Goal: Task Accomplishment & Management: Complete application form

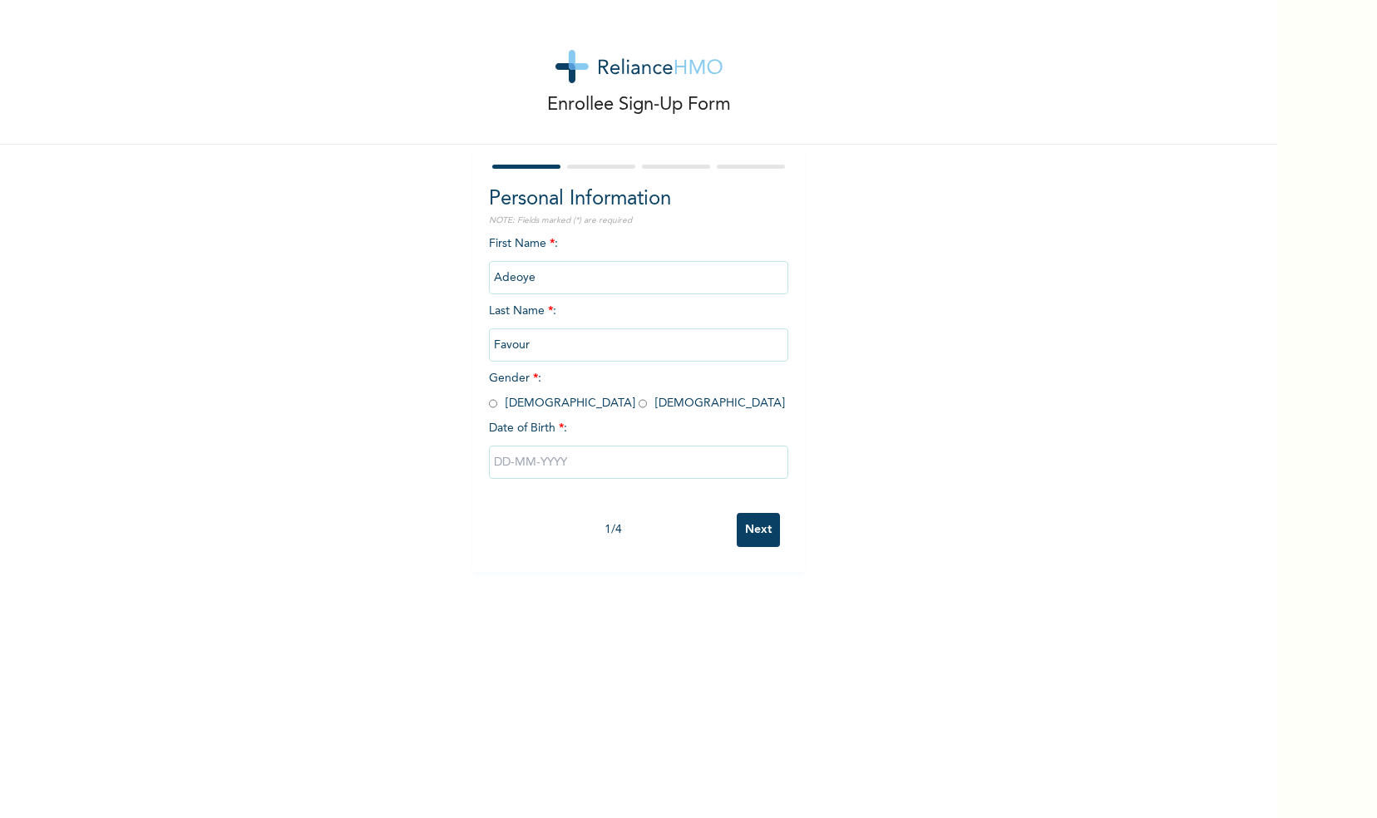
click at [639, 408] on input "radio" at bounding box center [643, 404] width 8 height 16
radio input "true"
click at [496, 471] on input "text" at bounding box center [638, 462] width 299 height 33
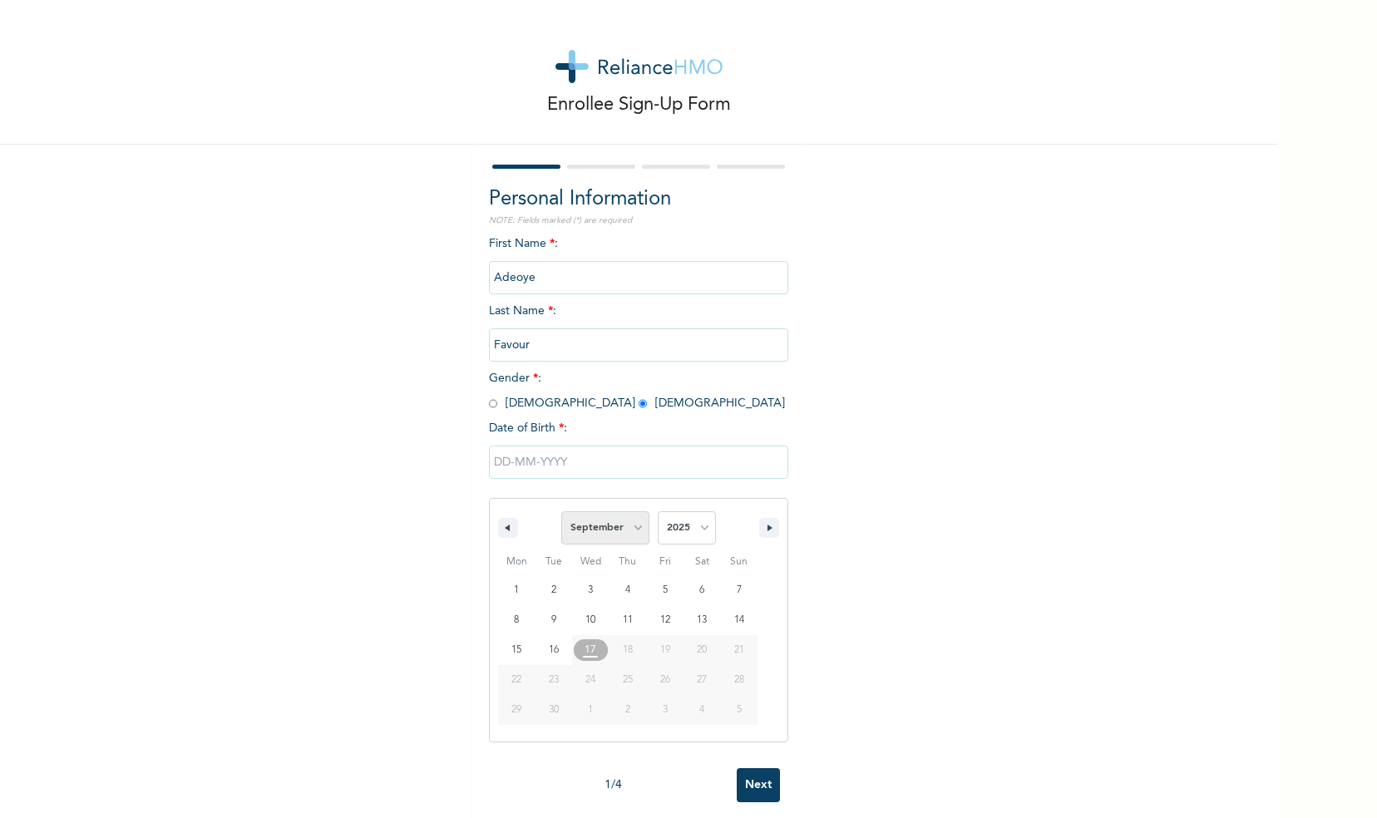
click at [629, 535] on select "January February March April May June July August September October November De…" at bounding box center [605, 527] width 88 height 33
select select "0"
click at [561, 514] on select "January February March April May June July August September October November De…" at bounding box center [605, 527] width 88 height 33
click at [682, 536] on select "2025 2024 2023 2022 2021 2020 2019 2018 2017 2016 2015 2014 2013 2012 2011 2010…" at bounding box center [687, 527] width 58 height 33
select select "1998"
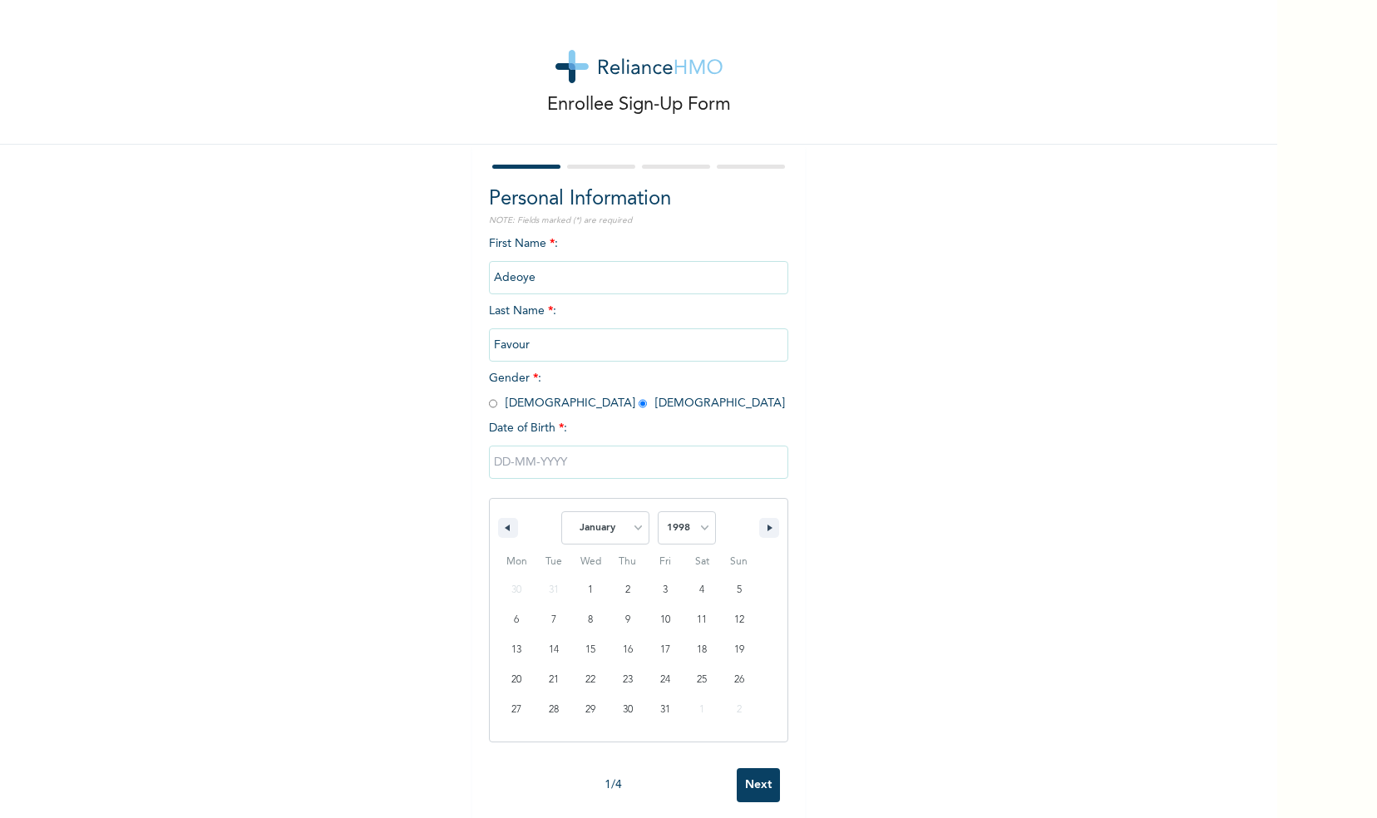
click at [658, 514] on select "2025 2024 2023 2022 2021 2020 2019 2018 2017 2016 2015 2014 2013 2012 2011 2010…" at bounding box center [687, 527] width 58 height 33
type input "[DATE]"
click at [762, 533] on input "Next" at bounding box center [758, 530] width 43 height 34
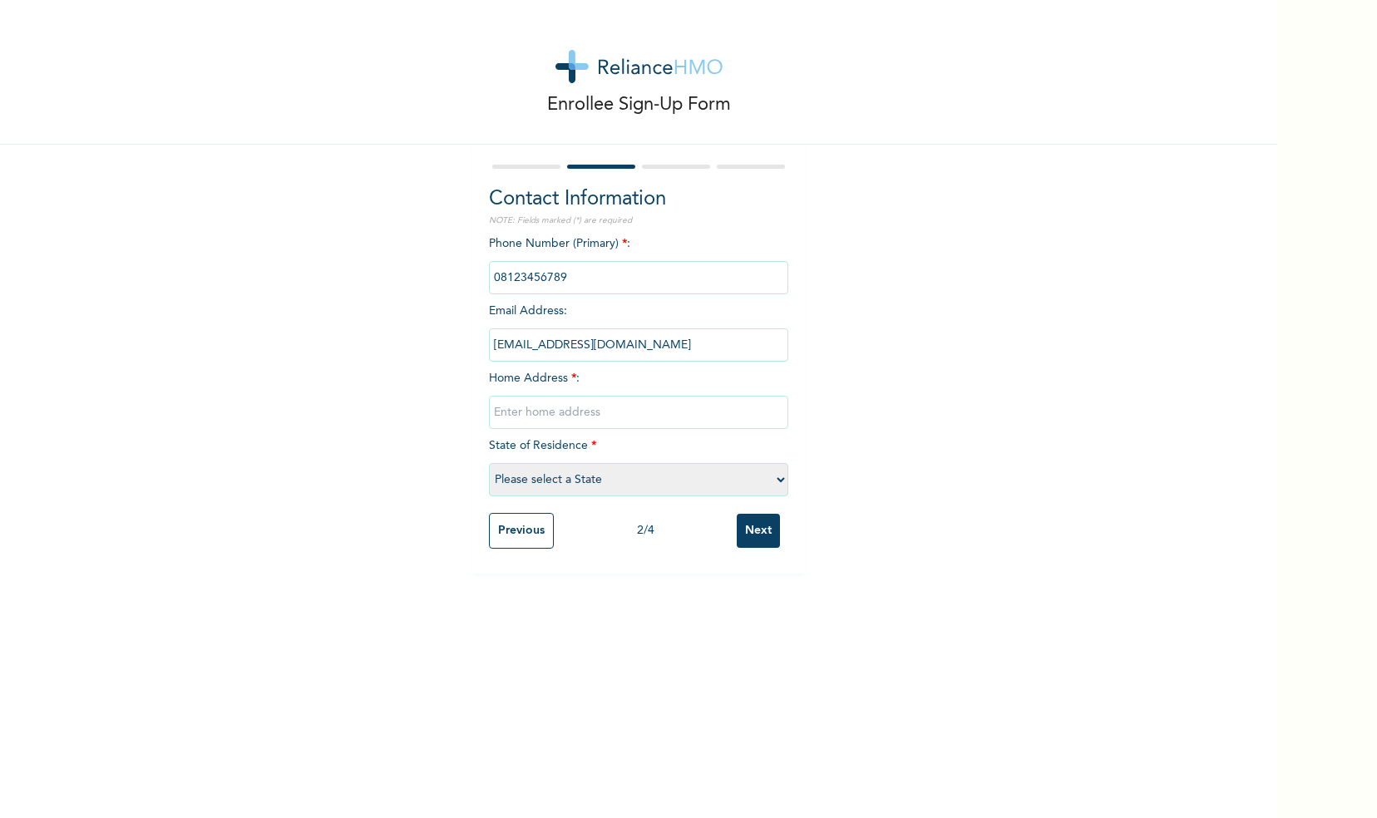
click at [579, 279] on input "phone" at bounding box center [638, 277] width 299 height 33
click at [575, 279] on input "phone" at bounding box center [638, 277] width 299 height 33
click at [503, 278] on input "phone" at bounding box center [638, 277] width 299 height 33
click at [513, 348] on input "[EMAIL_ADDRESS][DOMAIN_NAME]" at bounding box center [638, 344] width 299 height 33
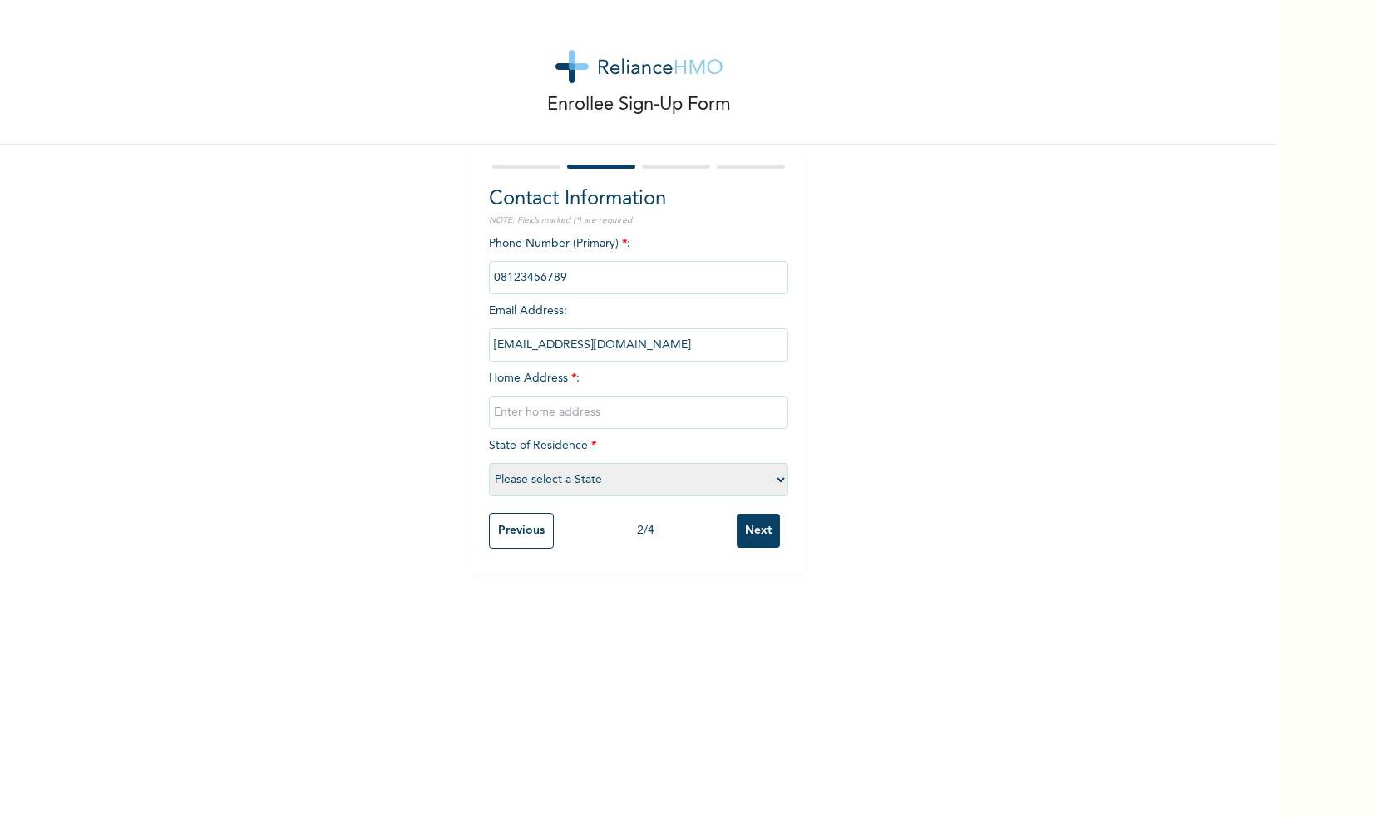
click at [536, 283] on input "phone" at bounding box center [638, 277] width 299 height 33
click at [566, 282] on input "phone" at bounding box center [638, 277] width 299 height 33
drag, startPoint x: 522, startPoint y: 417, endPoint x: 502, endPoint y: 421, distance: 20.2
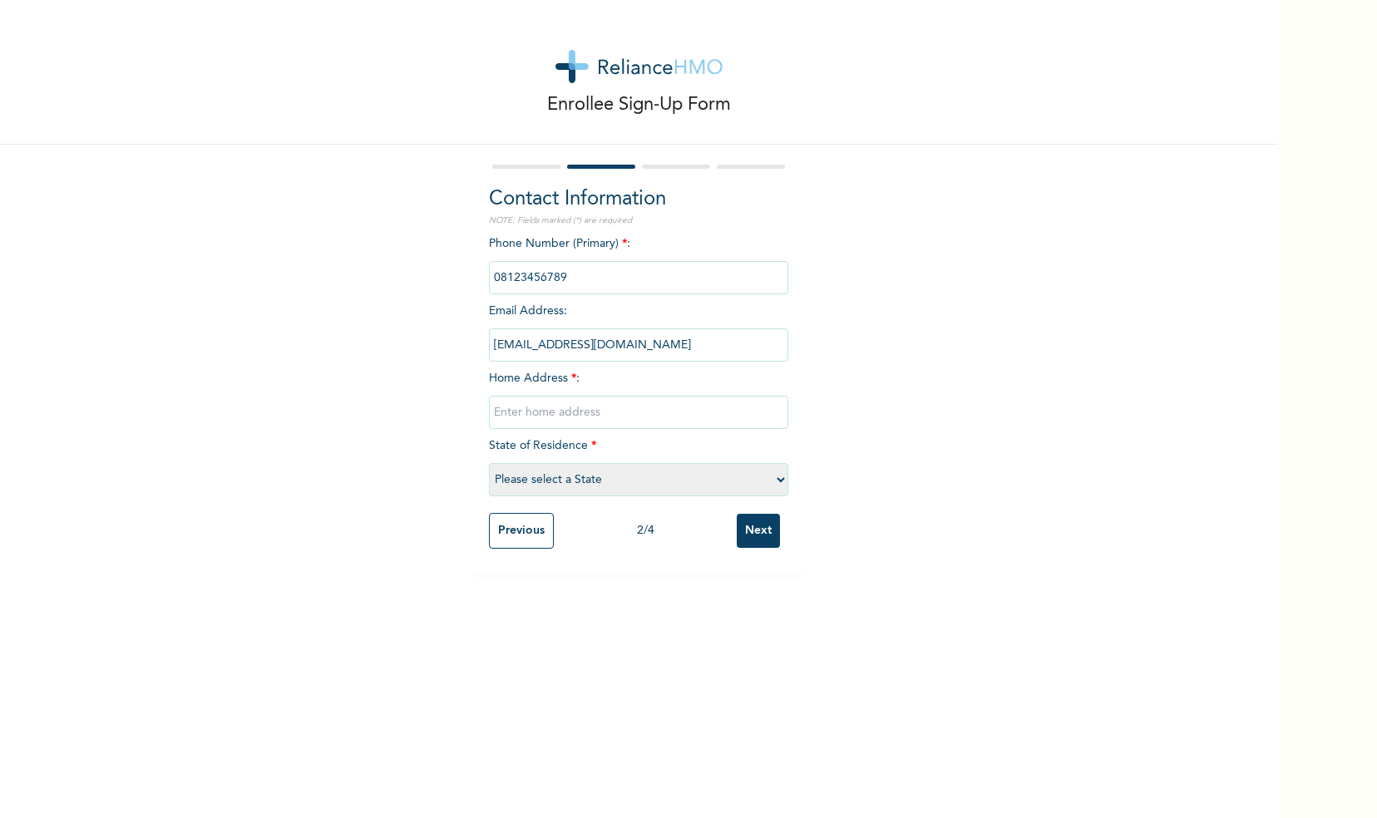
click at [502, 421] on input "text" at bounding box center [638, 412] width 299 height 33
type input "B"
type input "16B,"
click at [519, 521] on input "Previous" at bounding box center [521, 531] width 65 height 36
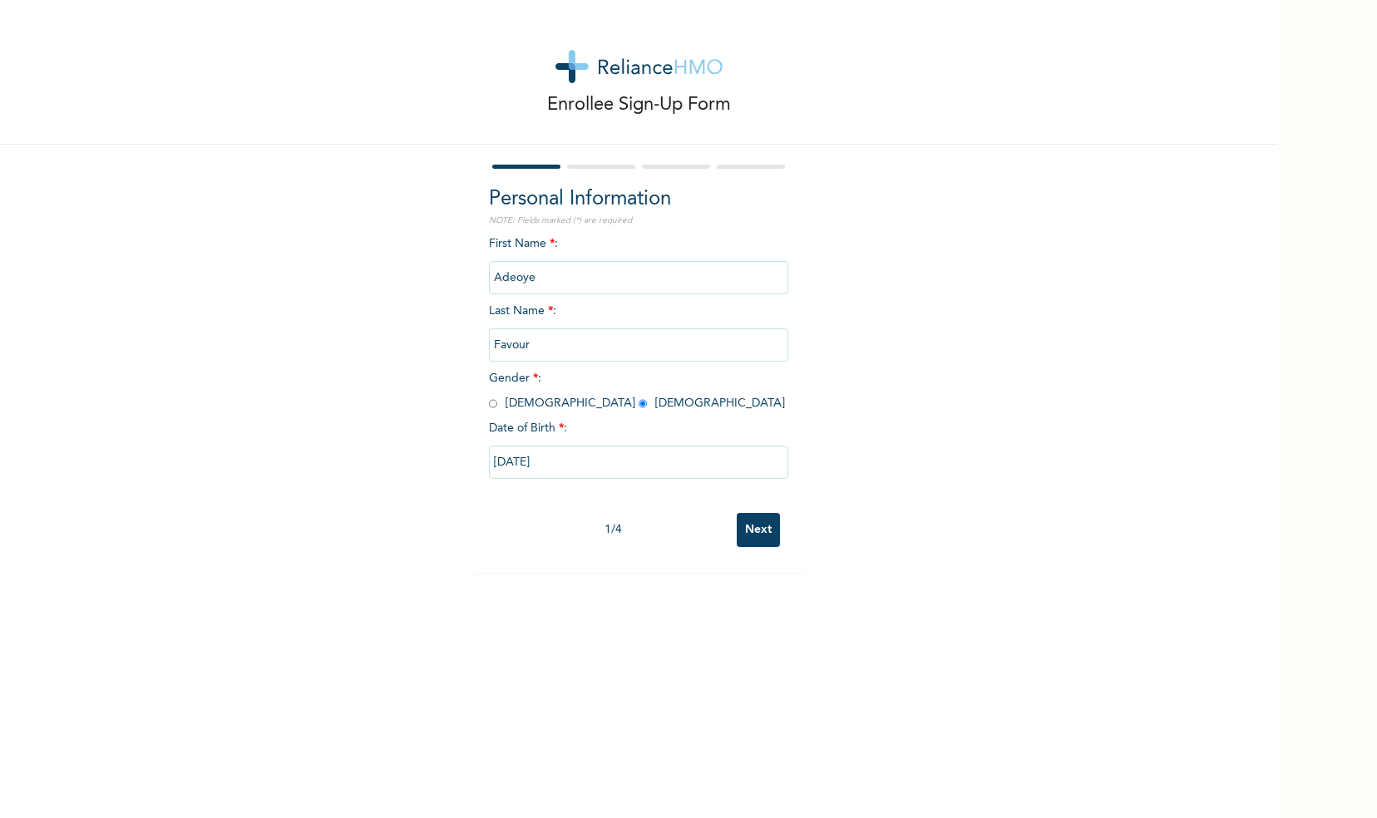
click at [753, 536] on input "Next" at bounding box center [758, 530] width 43 height 34
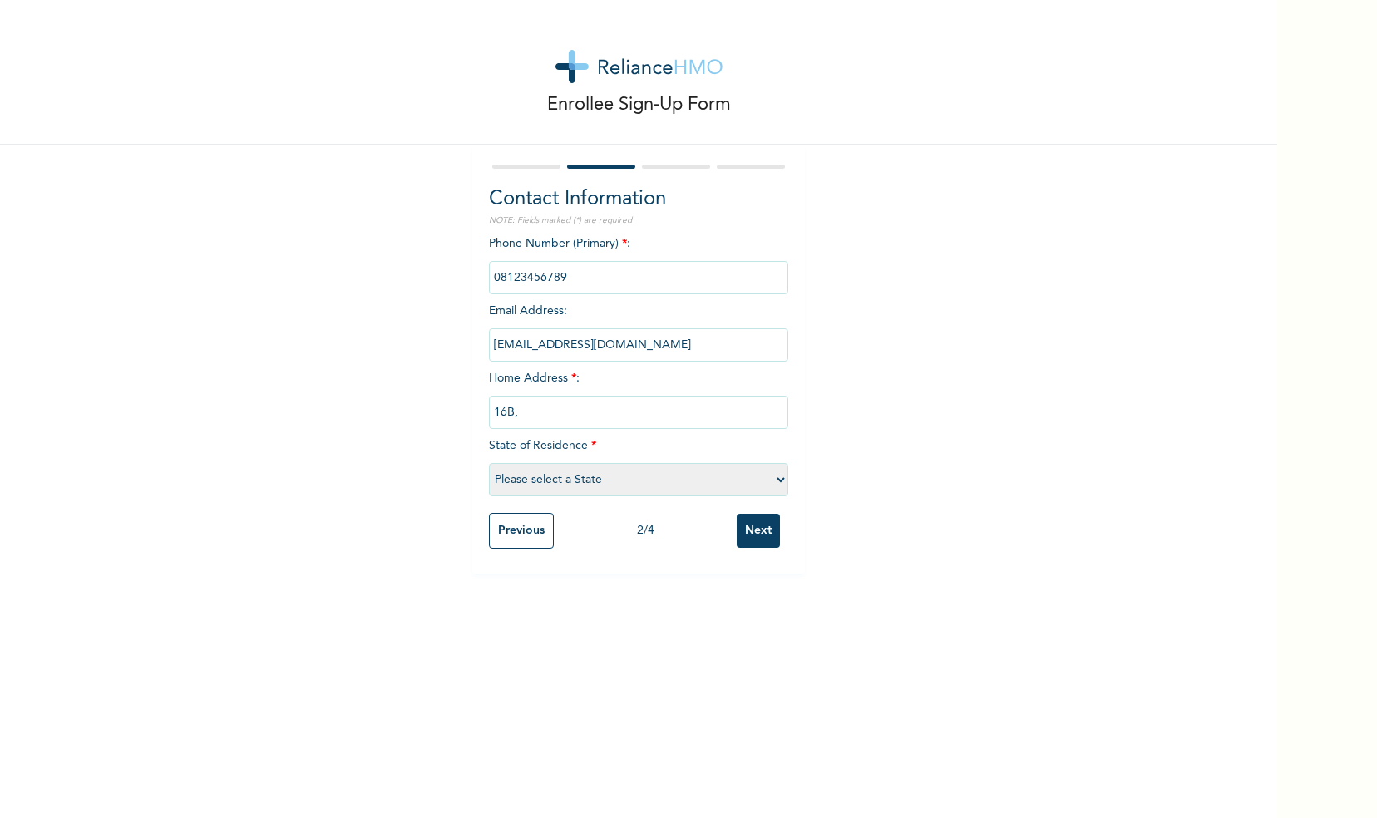
click at [547, 275] on input "phone" at bounding box center [638, 277] width 299 height 33
click at [575, 276] on input "phone" at bounding box center [638, 277] width 299 height 33
click at [561, 279] on input "phone" at bounding box center [638, 277] width 299 height 33
click at [516, 417] on input "16B," at bounding box center [638, 412] width 299 height 33
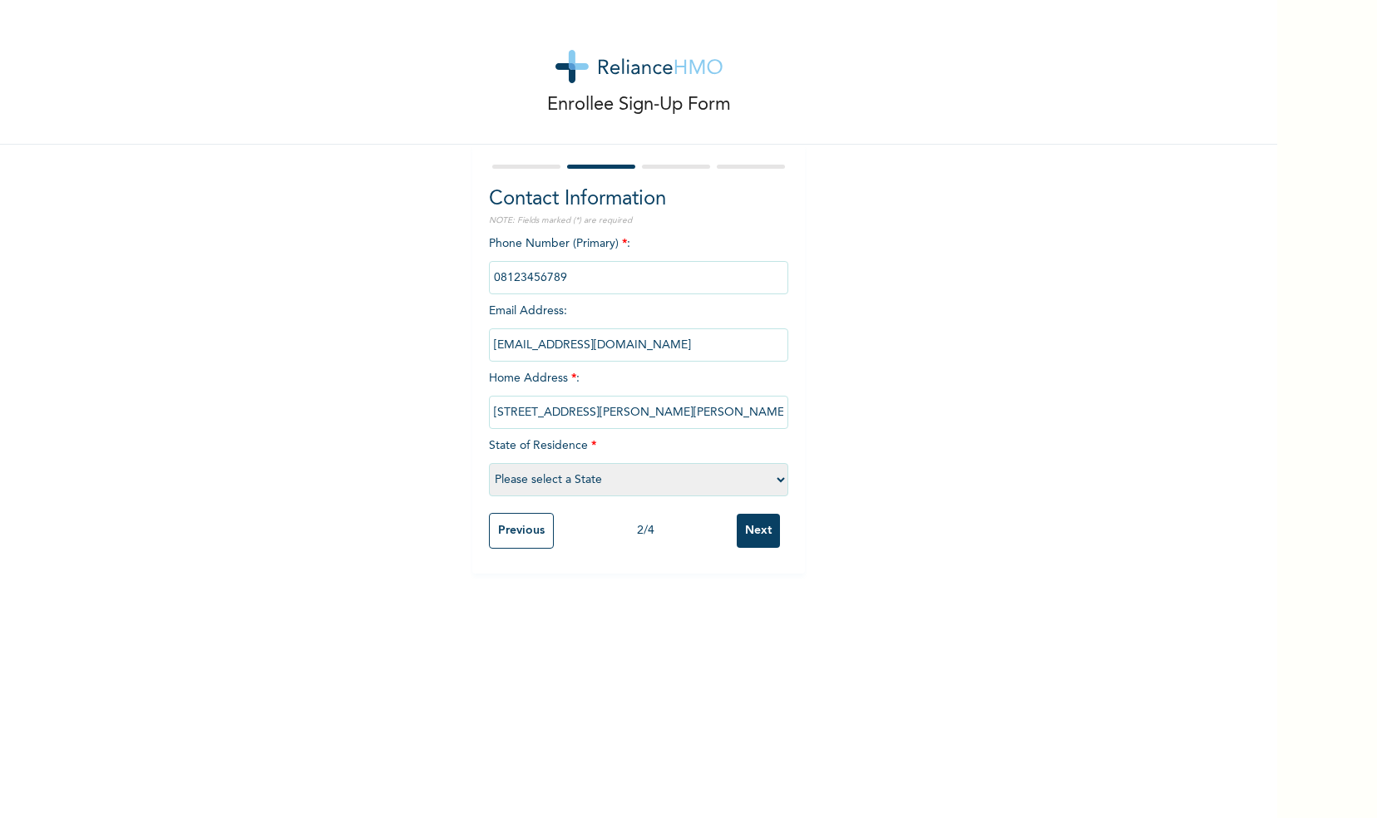
type input "[STREET_ADDRESS][PERSON_NAME][PERSON_NAME]."
click at [521, 479] on select "Please select a State [PERSON_NAME] (FCT) [PERSON_NAME] Ibom [GEOGRAPHIC_DATA] …" at bounding box center [638, 479] width 299 height 33
select select "25"
click at [528, 478] on select "Please select a State [PERSON_NAME] (FCT) [PERSON_NAME] Ibom [GEOGRAPHIC_DATA] …" at bounding box center [638, 479] width 299 height 33
click at [748, 536] on input "Next" at bounding box center [758, 531] width 43 height 34
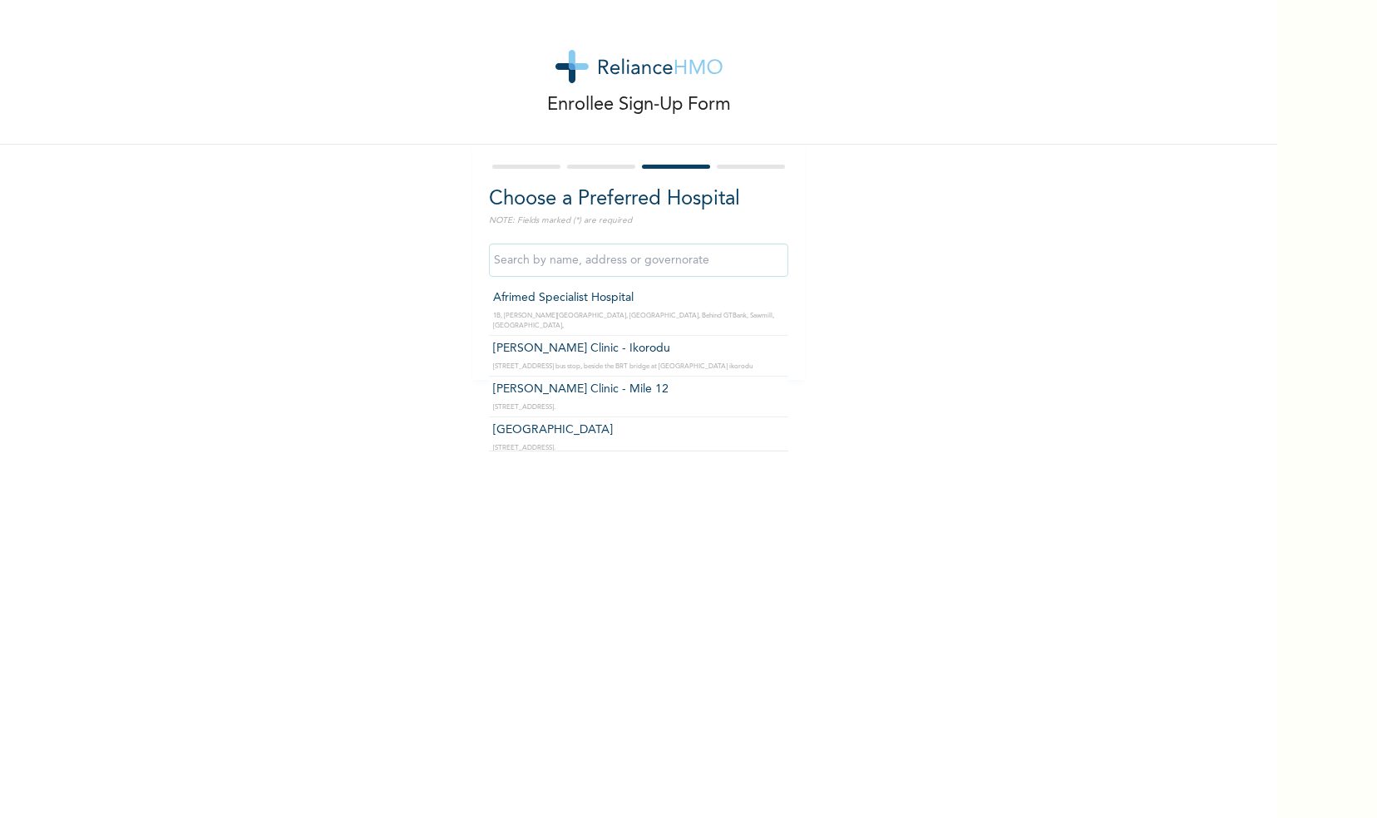
click at [551, 264] on input "text" at bounding box center [638, 260] width 299 height 33
type input "r"
type input "c"
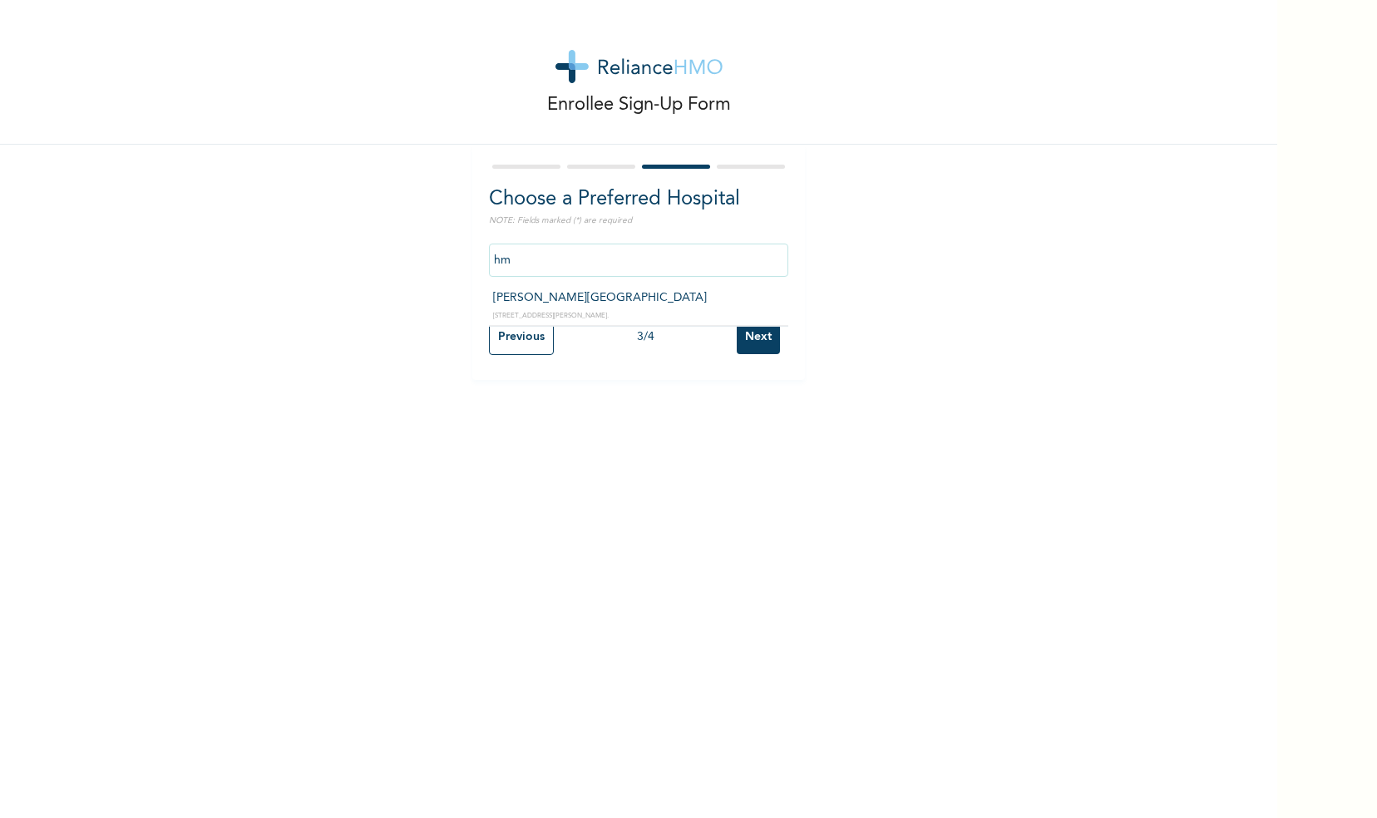
type input "h"
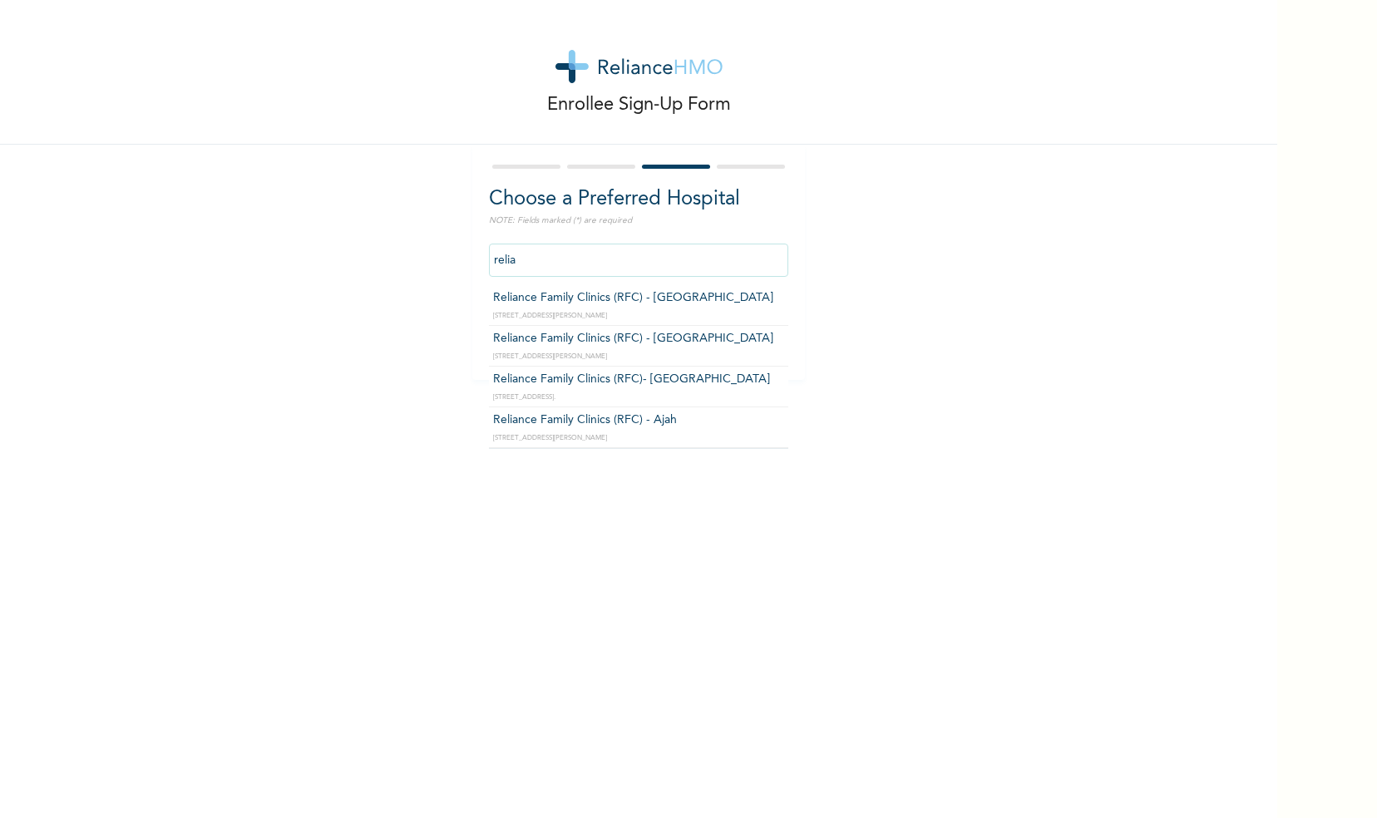
type input "Reliance Family Clinics (RFC) - [GEOGRAPHIC_DATA]"
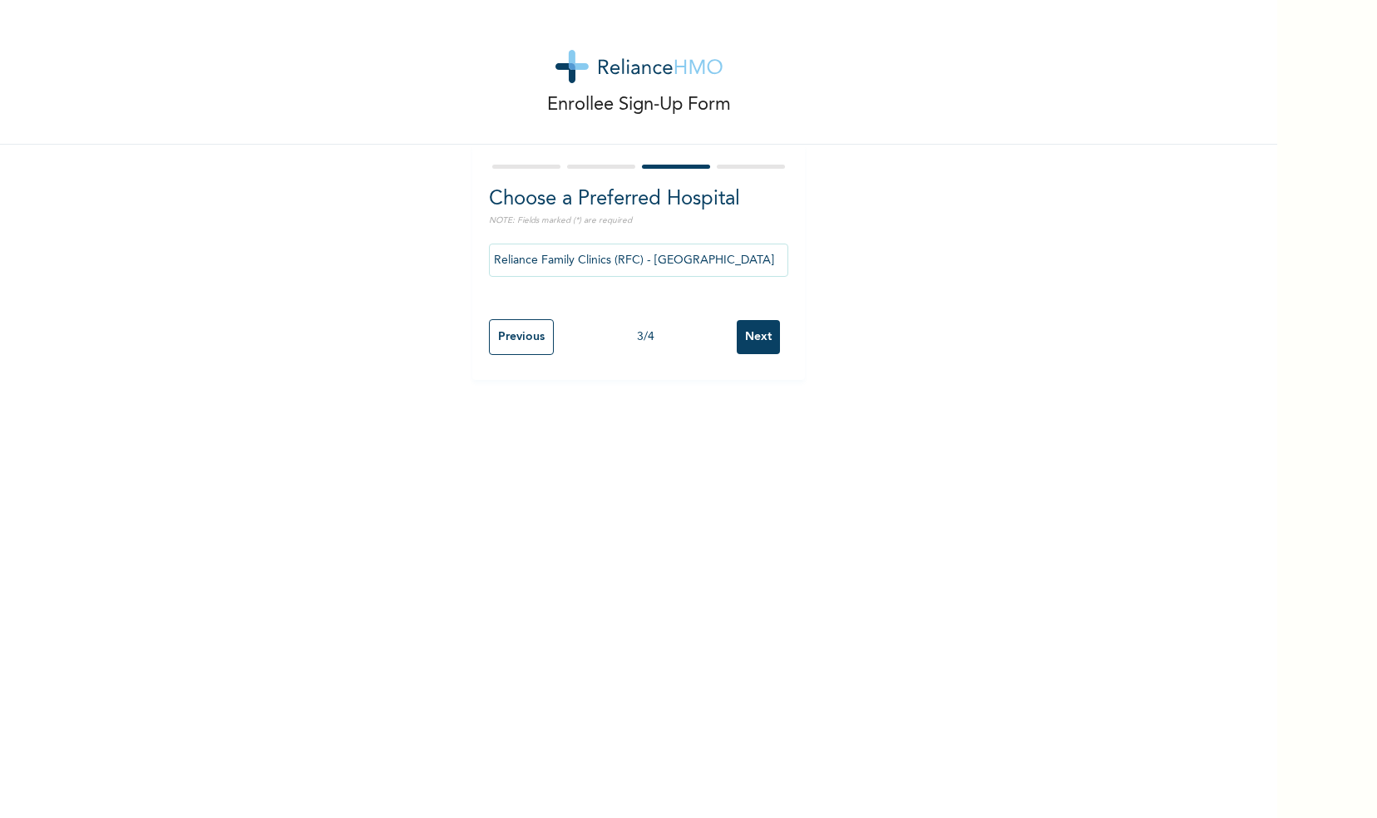
click at [742, 336] on input "Next" at bounding box center [758, 337] width 43 height 34
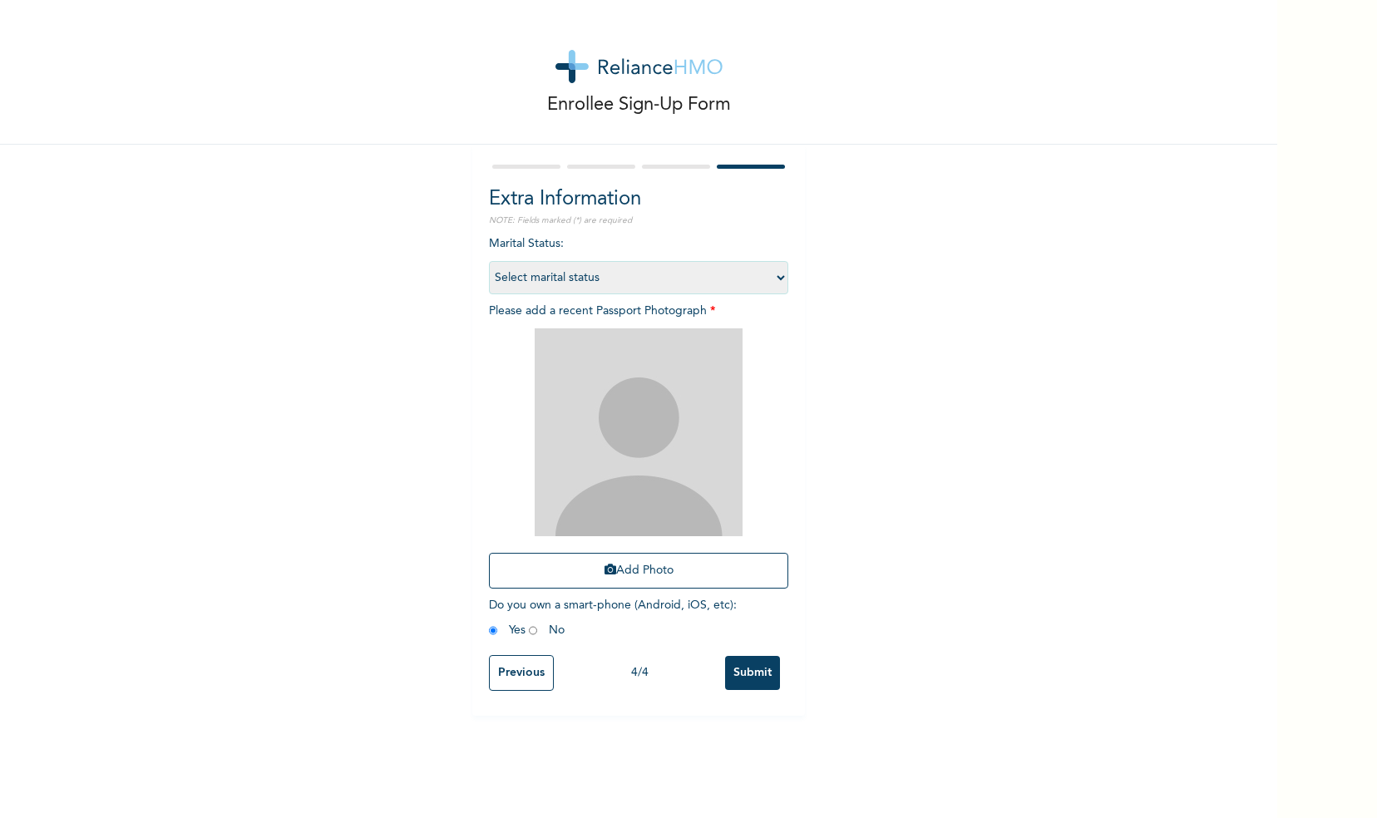
click at [664, 279] on select "Select marital status [DEMOGRAPHIC_DATA] Married [DEMOGRAPHIC_DATA] Widow/[DEMO…" at bounding box center [638, 277] width 299 height 33
select select "1"
click at [489, 261] on select "Select marital status [DEMOGRAPHIC_DATA] Married [DEMOGRAPHIC_DATA] Widow/[DEMO…" at bounding box center [638, 277] width 299 height 33
drag, startPoint x: 629, startPoint y: 569, endPoint x: 600, endPoint y: 566, distance: 28.4
click at [605, 566] on icon "button" at bounding box center [611, 570] width 12 height 12
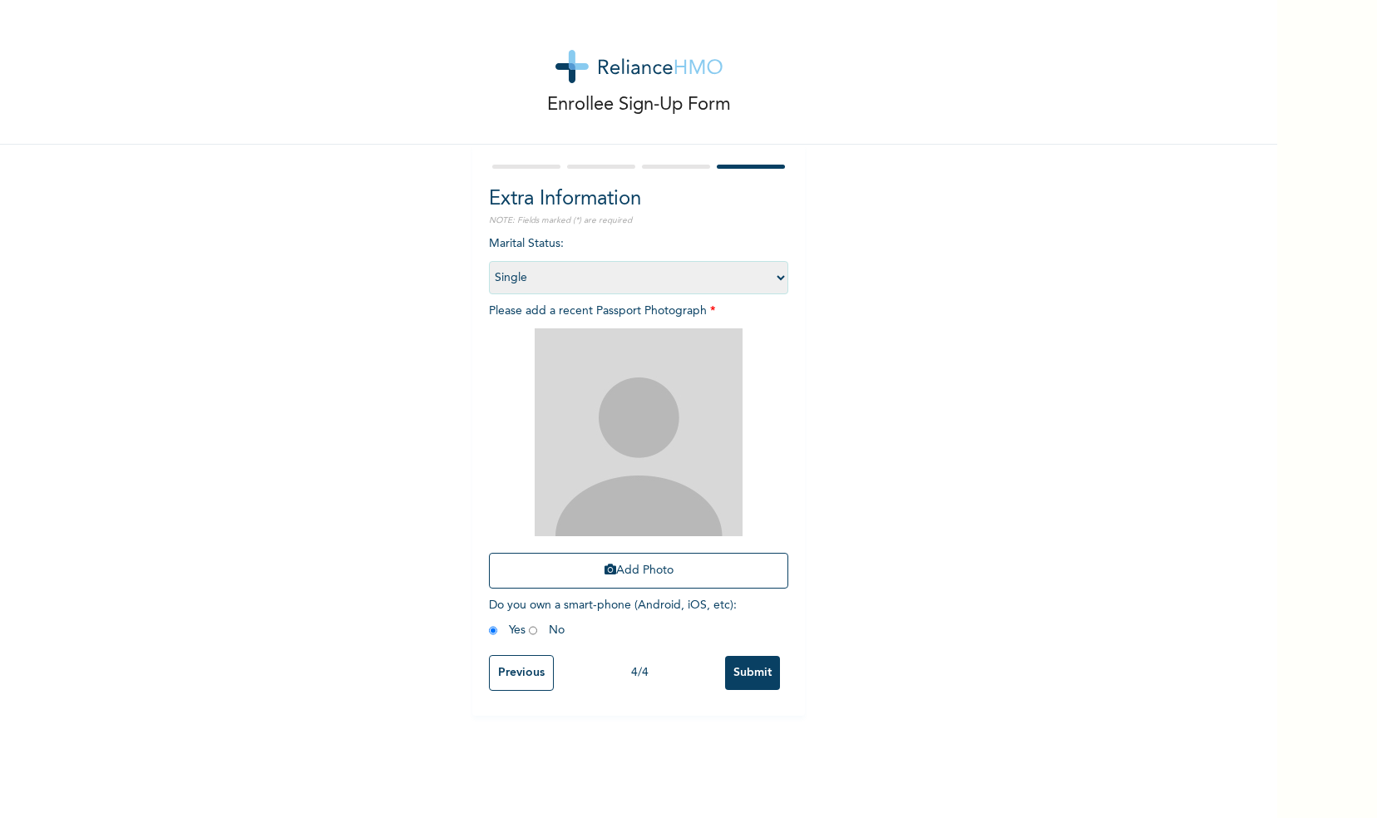
click at [637, 763] on div "Enrollee Sign-Up Form Extra Information NOTE: Fields marked (*) are required Ma…" at bounding box center [638, 409] width 1277 height 818
click at [605, 567] on icon "button" at bounding box center [611, 570] width 12 height 12
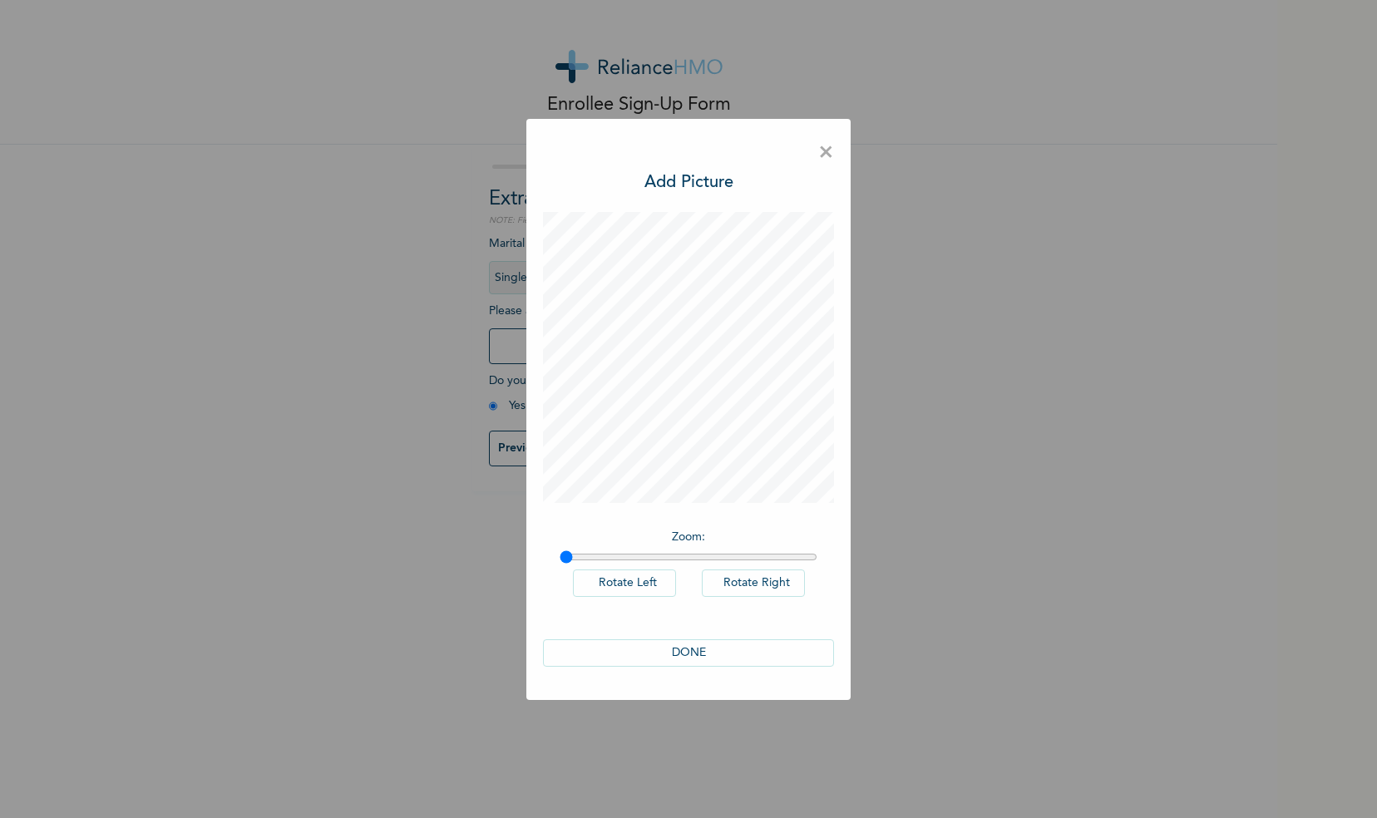
click at [725, 662] on button "DONE" at bounding box center [688, 653] width 291 height 27
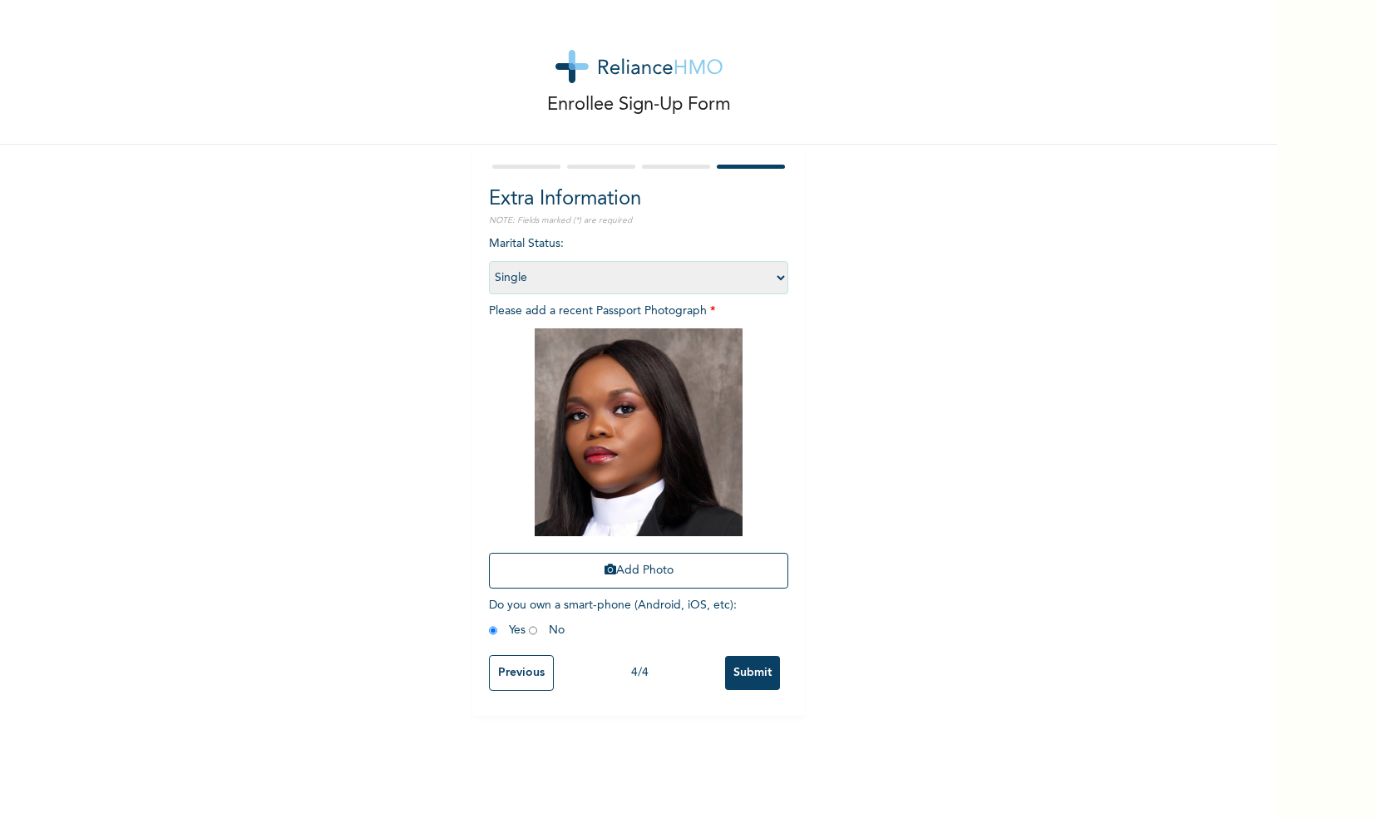
click at [519, 669] on input "Previous" at bounding box center [521, 673] width 65 height 36
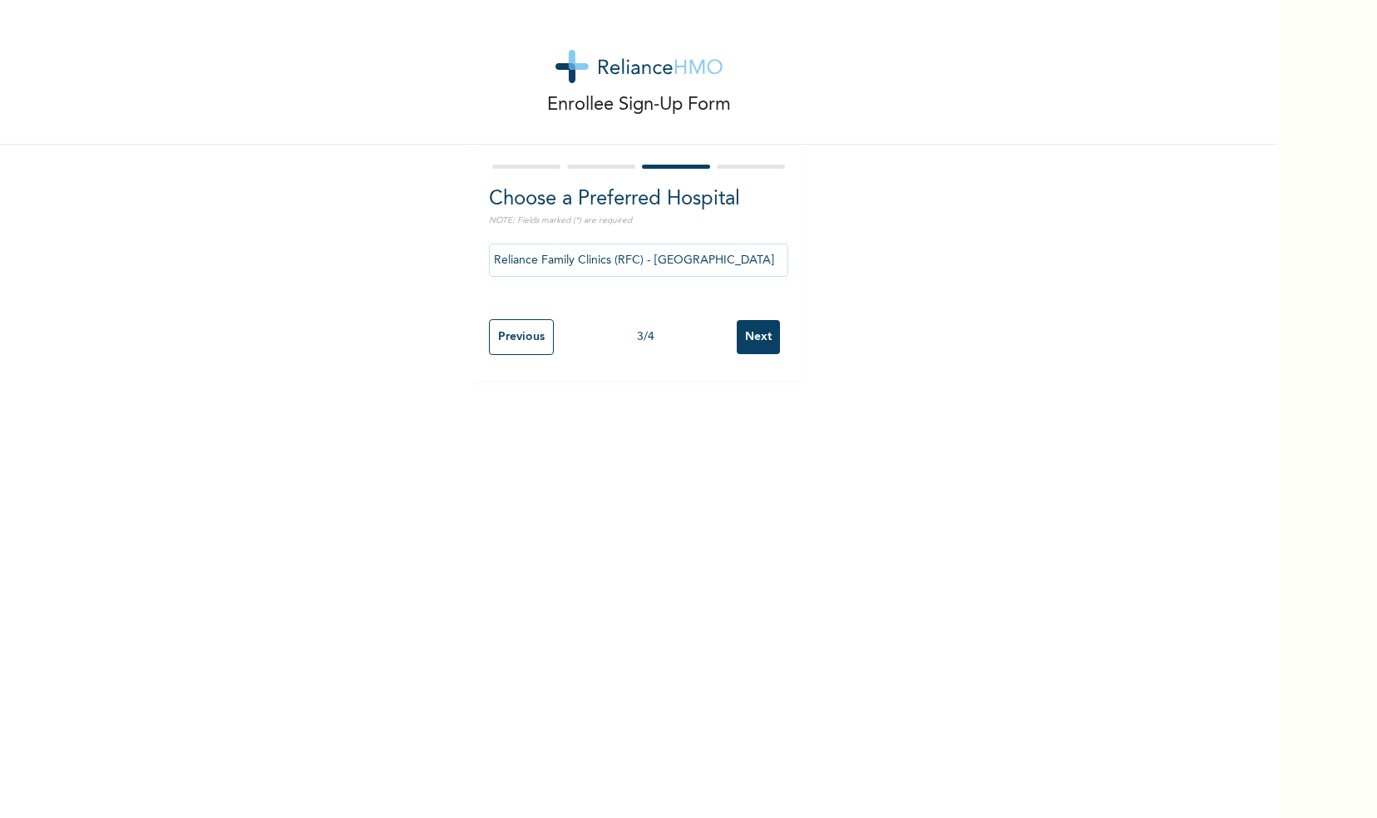
click at [492, 335] on input "Previous" at bounding box center [521, 337] width 65 height 36
select select "25"
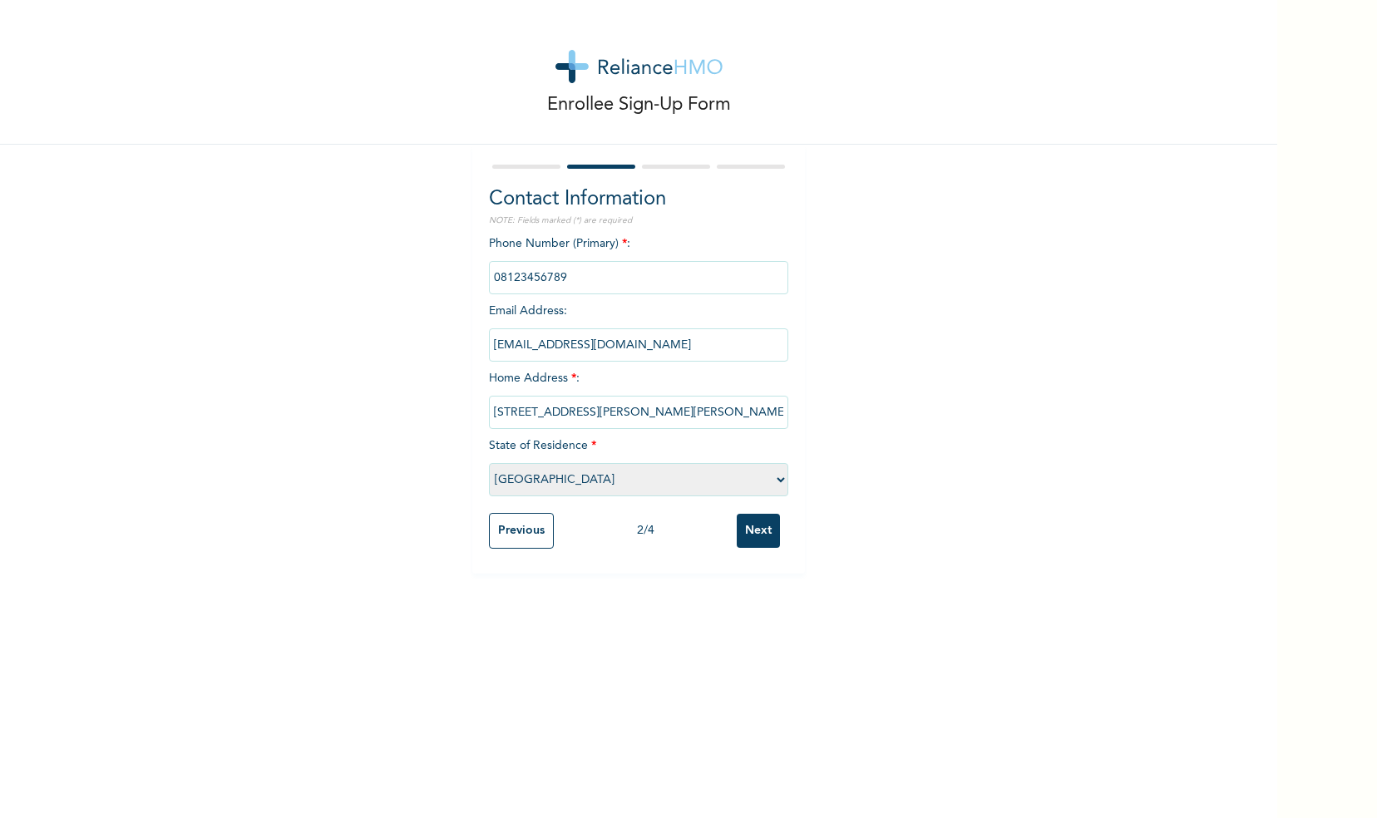
click at [566, 279] on input "phone" at bounding box center [638, 277] width 299 height 33
click at [562, 279] on input "phone" at bounding box center [638, 277] width 299 height 33
drag, startPoint x: 551, startPoint y: 278, endPoint x: 477, endPoint y: 284, distance: 75.1
click at [477, 284] on div "Contact Information NOTE: Fields marked (*) are required Phone Number (Primary)…" at bounding box center [638, 359] width 333 height 429
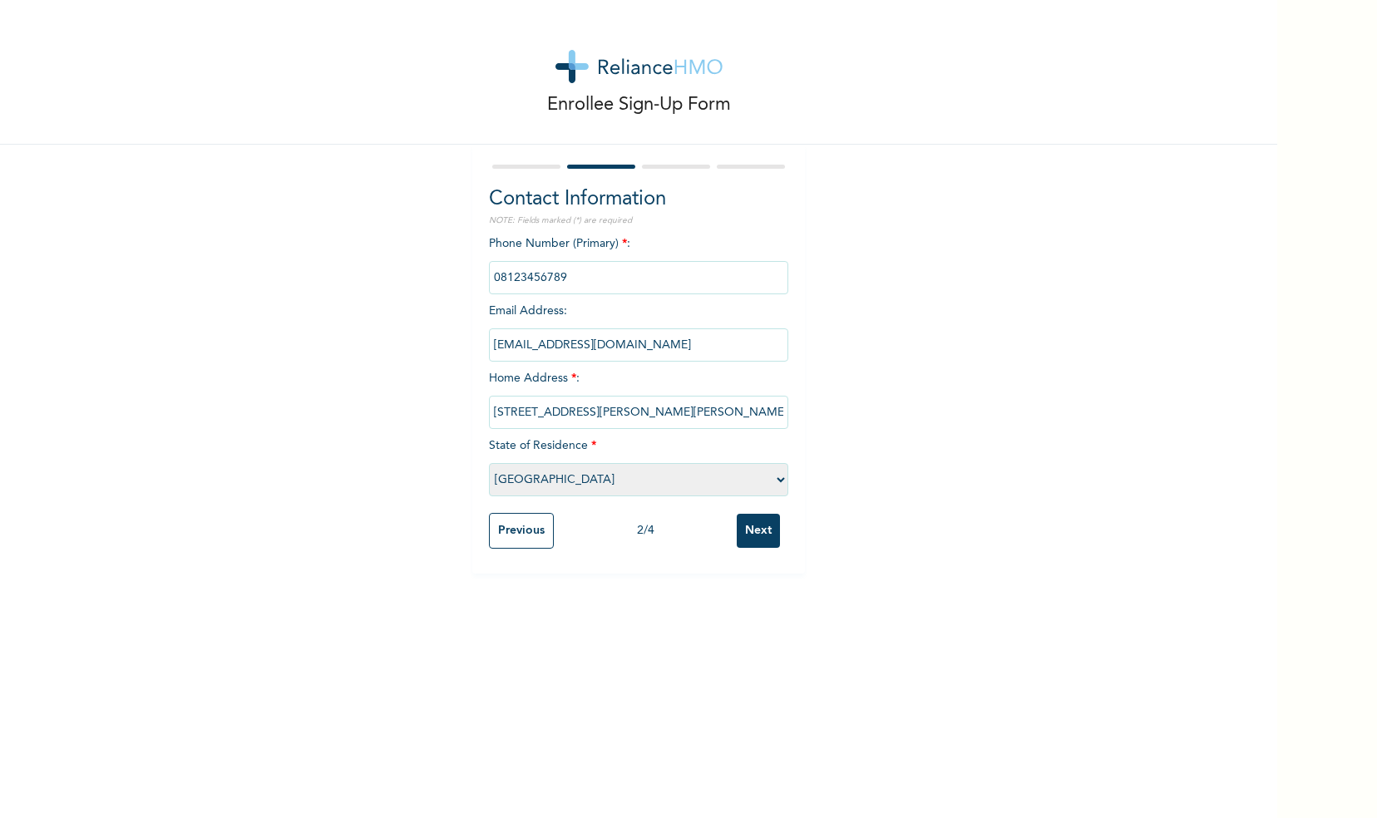
drag, startPoint x: 477, startPoint y: 284, endPoint x: 575, endPoint y: 288, distance: 98.2
click at [575, 288] on input "phone" at bounding box center [638, 277] width 299 height 33
click at [564, 277] on input "phone" at bounding box center [638, 277] width 299 height 33
drag, startPoint x: 564, startPoint y: 277, endPoint x: 482, endPoint y: 278, distance: 82.3
click at [482, 278] on div "Contact Information NOTE: Fields marked (*) are required Phone Number (Primary)…" at bounding box center [638, 359] width 333 height 429
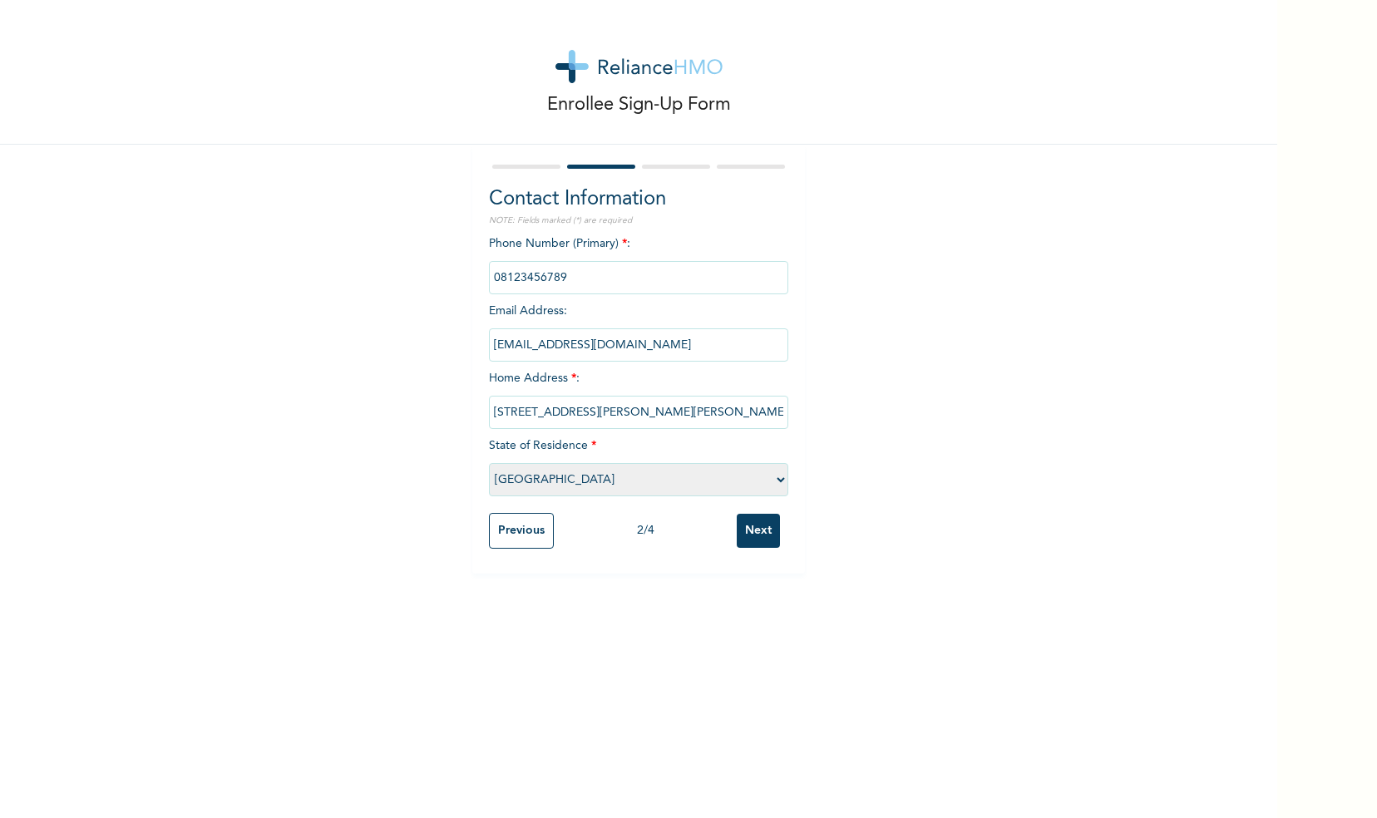
drag, startPoint x: 482, startPoint y: 278, endPoint x: 579, endPoint y: 272, distance: 97.5
click at [579, 272] on input "phone" at bounding box center [638, 277] width 299 height 33
drag, startPoint x: 579, startPoint y: 272, endPoint x: 479, endPoint y: 287, distance: 100.9
click at [479, 287] on div "Contact Information NOTE: Fields marked (*) are required Phone Number (Primary)…" at bounding box center [638, 359] width 333 height 429
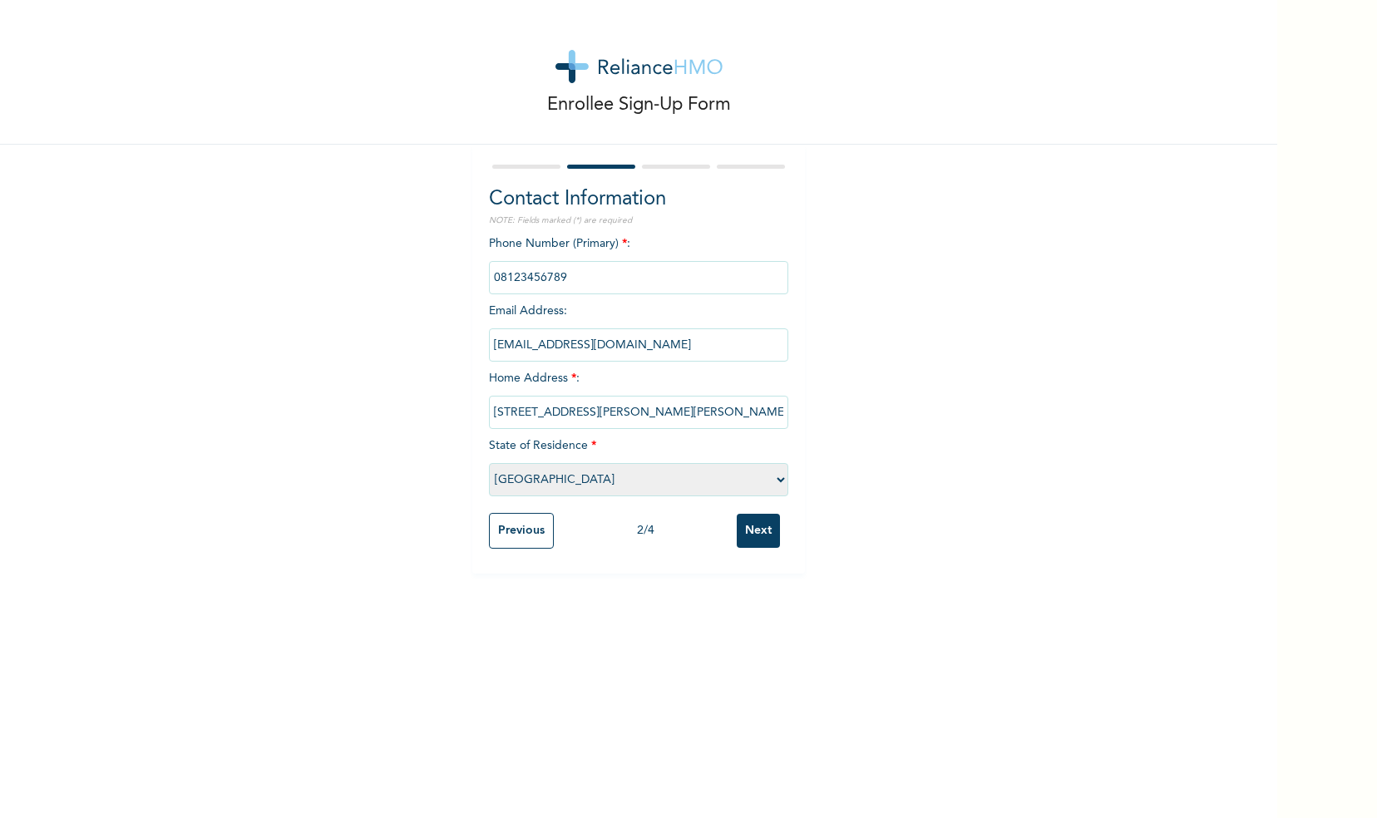
click at [505, 541] on input "Previous" at bounding box center [521, 531] width 65 height 36
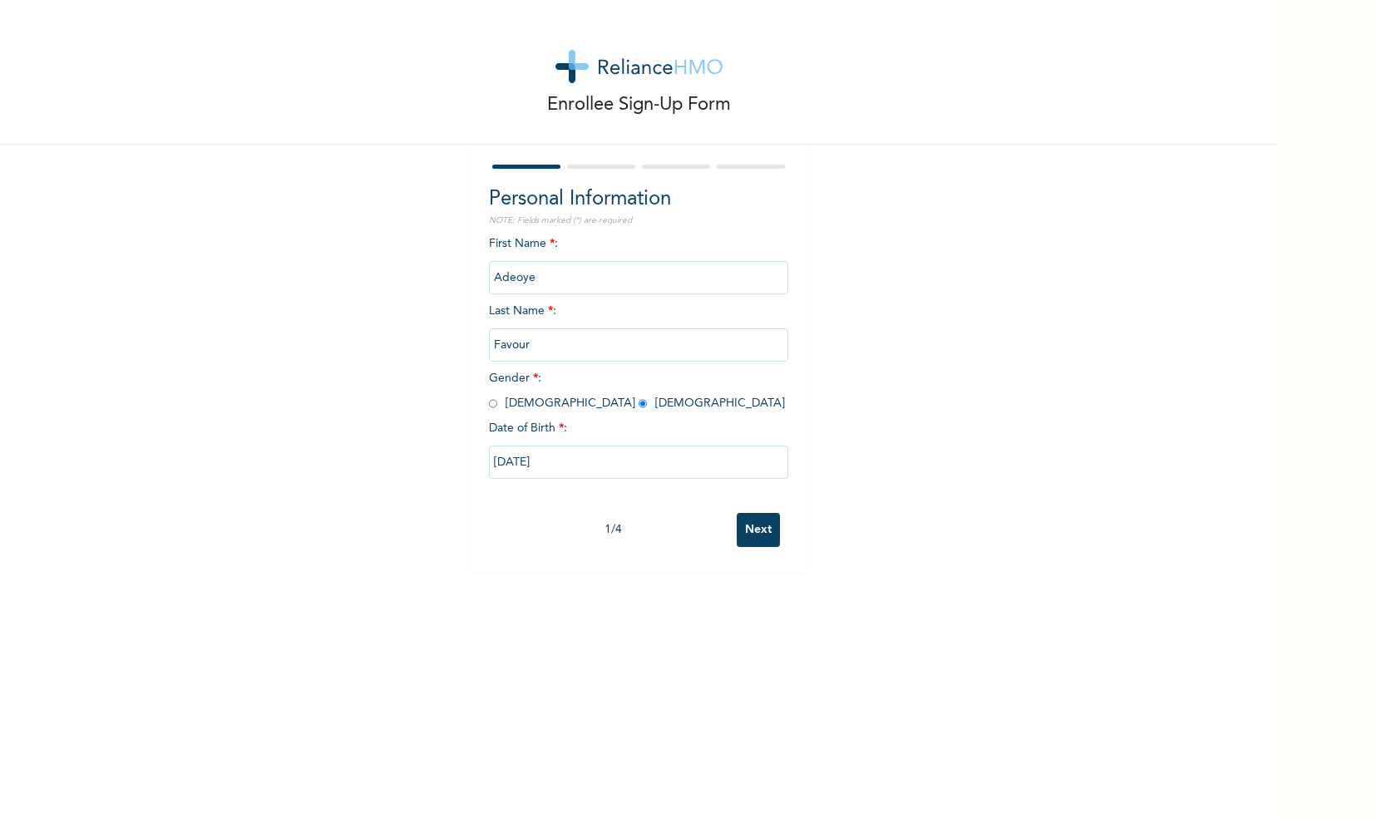
click at [596, 474] on input "[DATE]" at bounding box center [638, 462] width 299 height 33
select select "1998"
click at [596, 474] on input "[DATE]" at bounding box center [638, 462] width 299 height 33
click at [744, 523] on input "Next" at bounding box center [758, 530] width 43 height 34
select select "25"
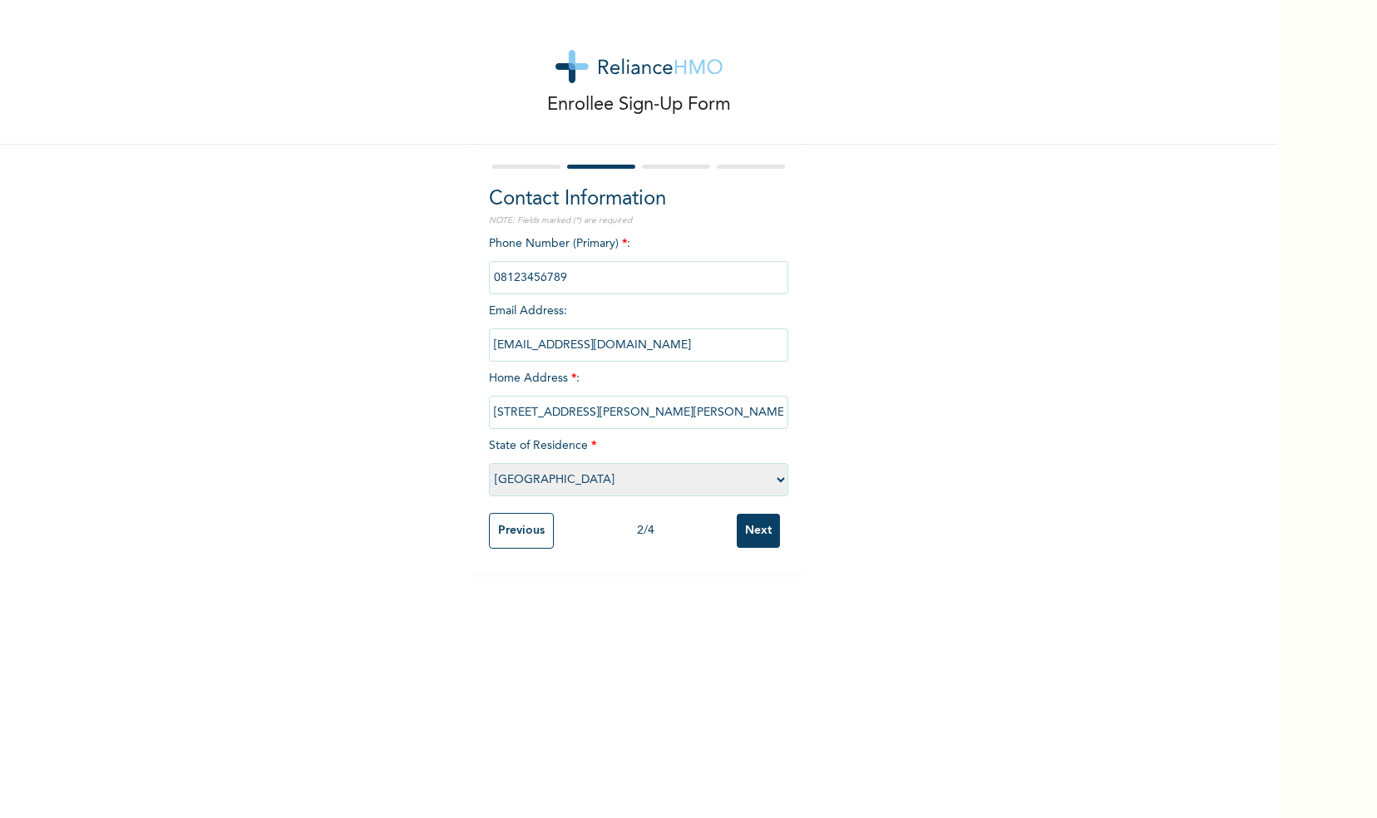
click at [744, 523] on input "Next" at bounding box center [758, 531] width 43 height 34
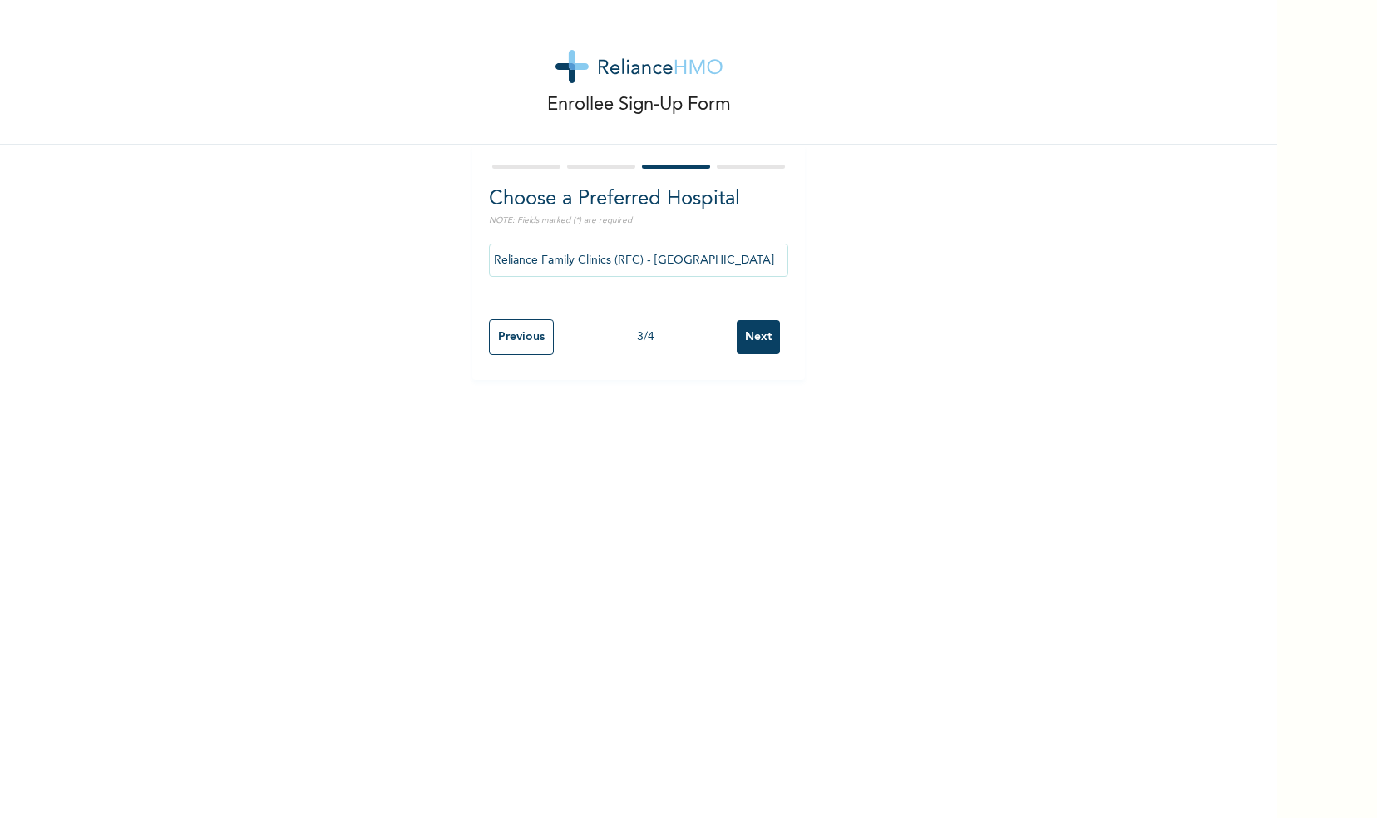
click at [737, 323] on input "Next" at bounding box center [758, 337] width 43 height 34
select select "1"
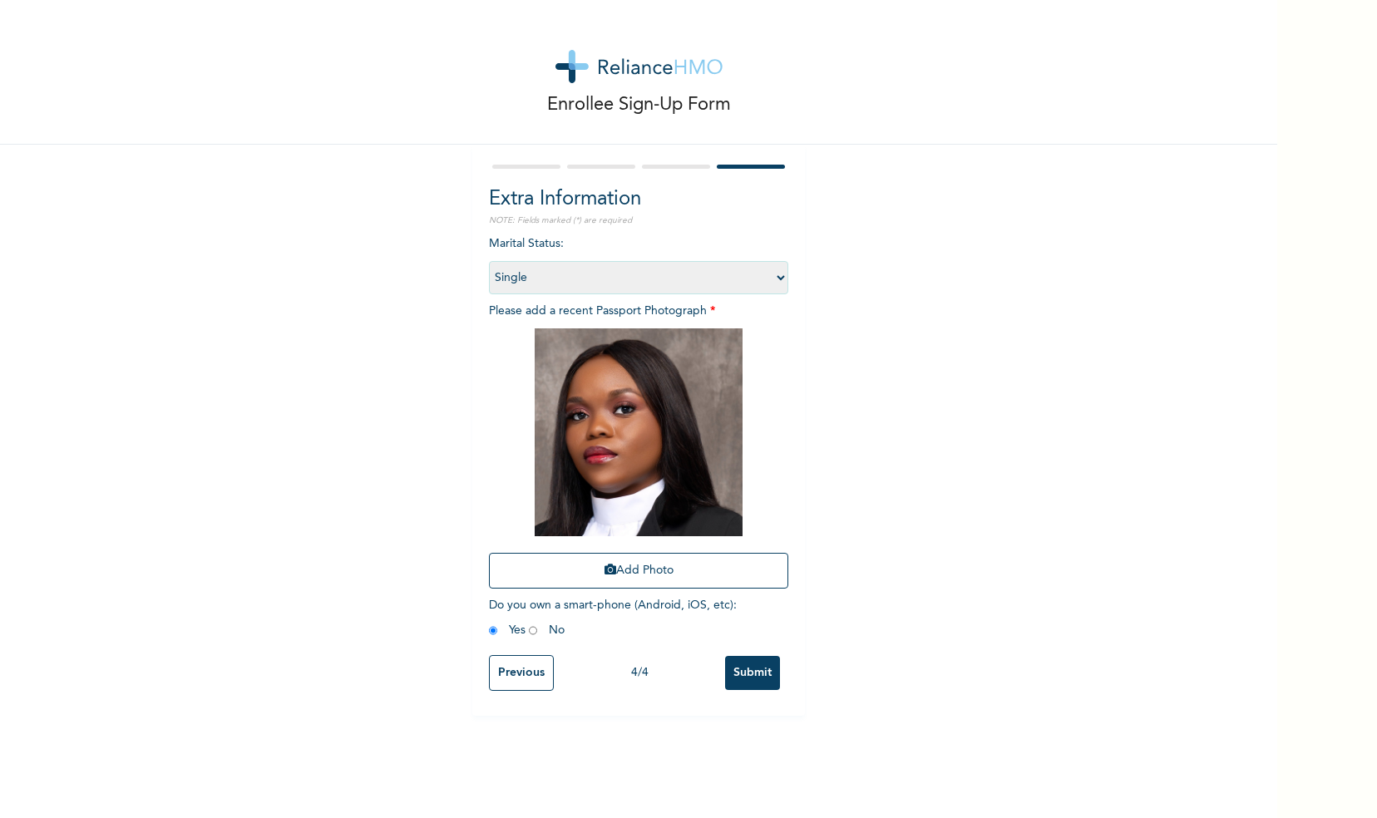
click at [753, 678] on input "Submit" at bounding box center [752, 673] width 55 height 34
